Goal: Task Accomplishment & Management: Manage account settings

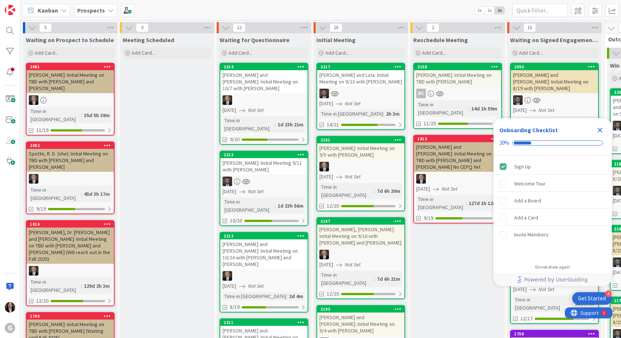
click at [599, 129] on icon "Close Checklist" at bounding box center [600, 130] width 5 height 5
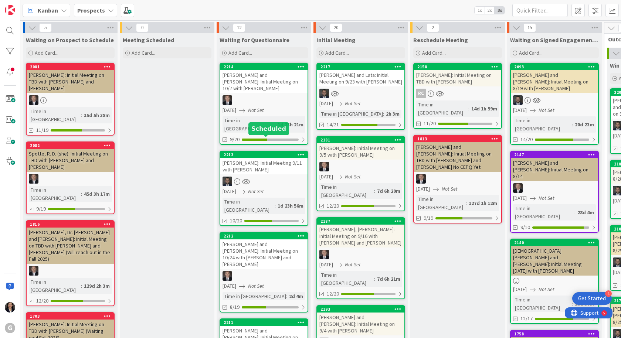
click at [252, 158] on div "[PERSON_NAME]: Initial Meeting 9/11 with [PERSON_NAME]" at bounding box center [263, 166] width 87 height 16
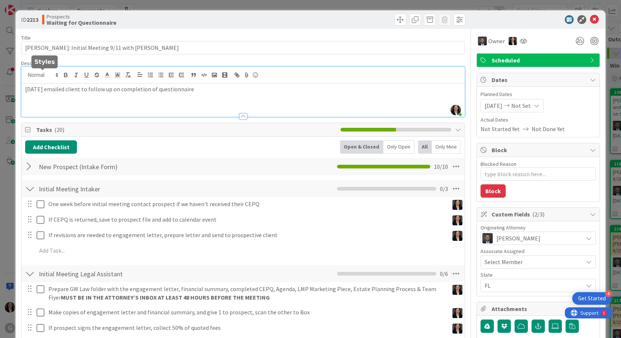
click at [26, 74] on div "[PERSON_NAME] just joined [DATE] emailed client to follow up on completion of q…" at bounding box center [242, 92] width 443 height 50
type textarea "x"
click at [32, 87] on p at bounding box center [243, 89] width 436 height 9
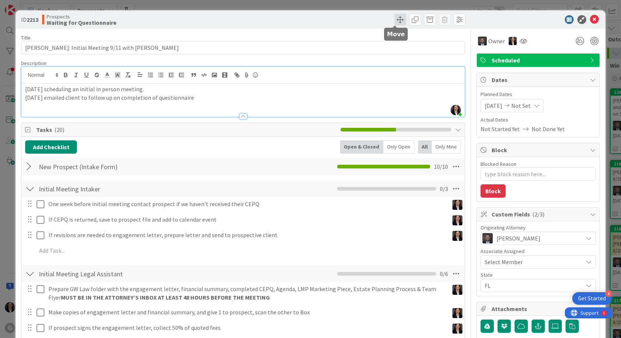
click at [397, 17] on span at bounding box center [400, 20] width 12 height 12
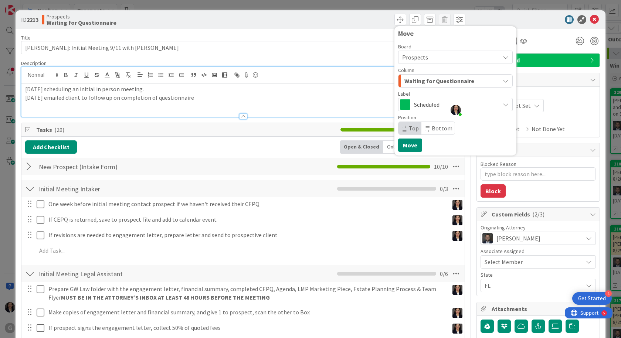
click at [404, 74] on div "Column Waiting for Questionnaire" at bounding box center [455, 78] width 115 height 20
click at [405, 77] on span "Waiting for Questionnaire" at bounding box center [439, 81] width 70 height 10
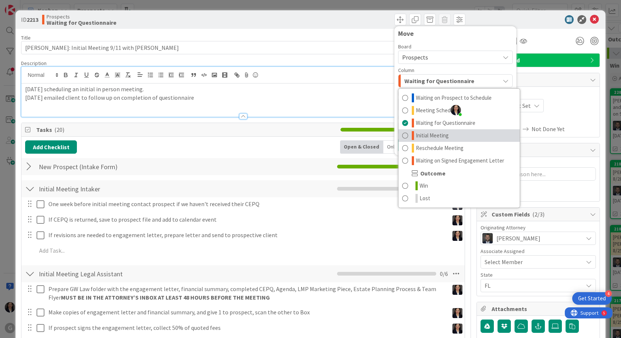
click at [421, 137] on span "Initial Meeting" at bounding box center [432, 135] width 33 height 9
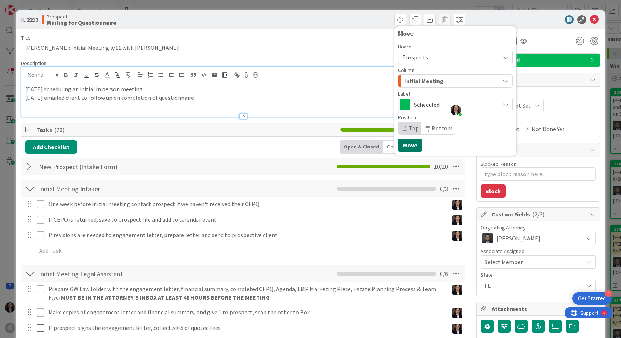
click at [398, 145] on button "Move" at bounding box center [410, 145] width 24 height 13
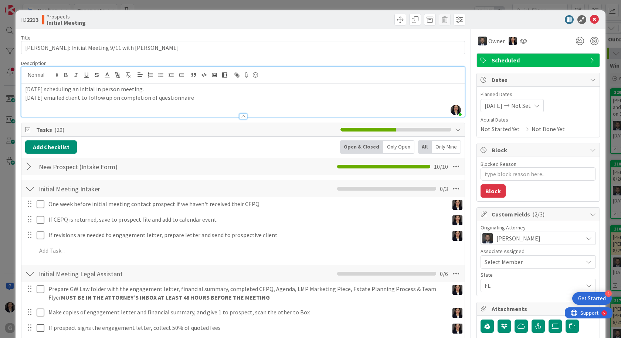
type textarea "x"
click at [590, 17] on icon at bounding box center [594, 19] width 9 height 9
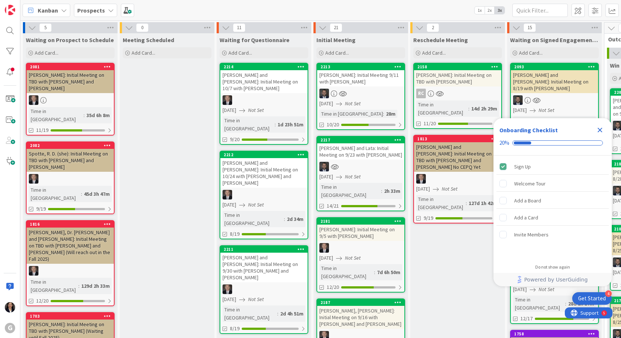
click at [598, 130] on icon "Close Checklist" at bounding box center [599, 130] width 9 height 9
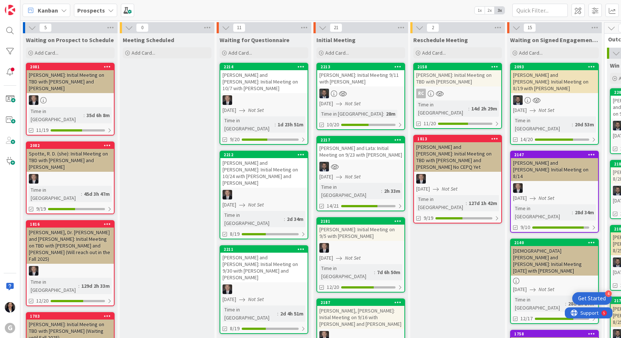
click at [442, 79] on div "[PERSON_NAME]: Initial Meeting on TBD with [PERSON_NAME]" at bounding box center [457, 78] width 87 height 16
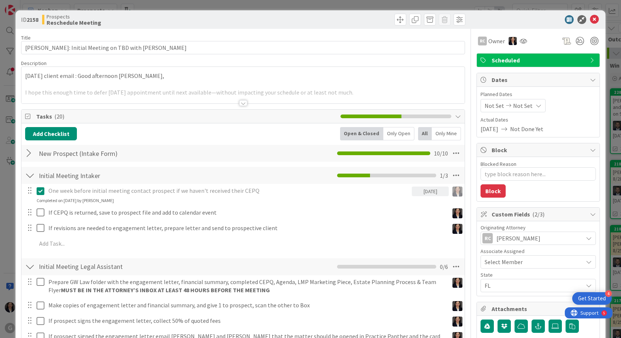
type textarea "x"
click at [490, 105] on span "Not Set" at bounding box center [495, 105] width 20 height 9
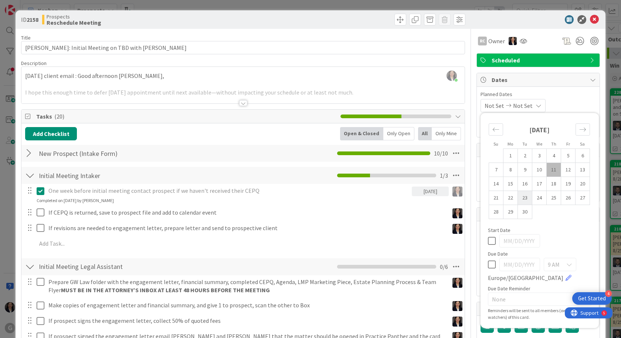
click at [518, 197] on td "23" at bounding box center [525, 198] width 14 height 14
type input "[DATE]"
click at [569, 100] on div "09/23/2025 Not Set Su Mo Tu We Th Fr Sa August 2025 1 2 3 4 5 6 7 8 9 10 11 12 …" at bounding box center [537, 105] width 115 height 13
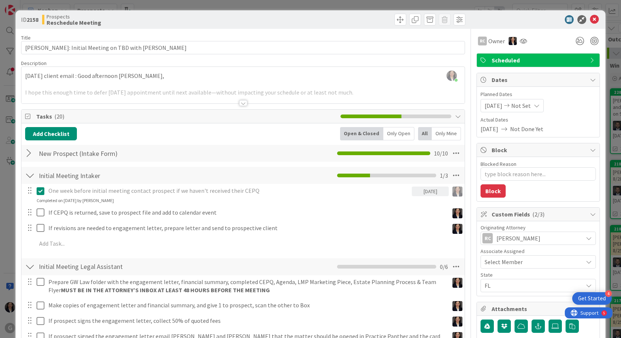
click at [25, 76] on div "Amber Medina just joined 8/28/25 client email : Good afternoon Amber, I hope th…" at bounding box center [242, 85] width 443 height 37
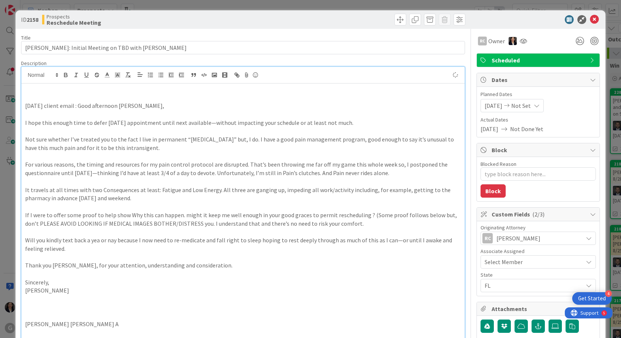
type textarea "x"
click at [27, 94] on p at bounding box center [243, 98] width 436 height 9
click at [35, 88] on p at bounding box center [243, 89] width 436 height 9
drag, startPoint x: 149, startPoint y: 91, endPoint x: 140, endPoint y: 91, distance: 8.9
click at [140, 91] on p "9-11-2025 Client called to reschedule meeting. It's scheduled for Sept 23." at bounding box center [243, 89] width 436 height 9
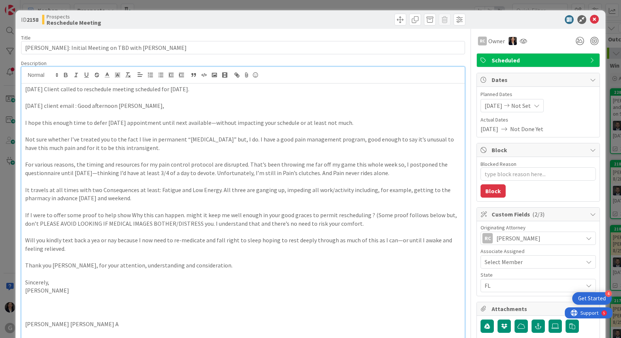
type textarea "x"
click at [198, 92] on p "9-11-2025 Client called to reschedule meeting scheduled for Sept 23." at bounding box center [243, 89] width 436 height 9
click at [591, 20] on icon at bounding box center [594, 19] width 9 height 9
